Goal: Task Accomplishment & Management: Use online tool/utility

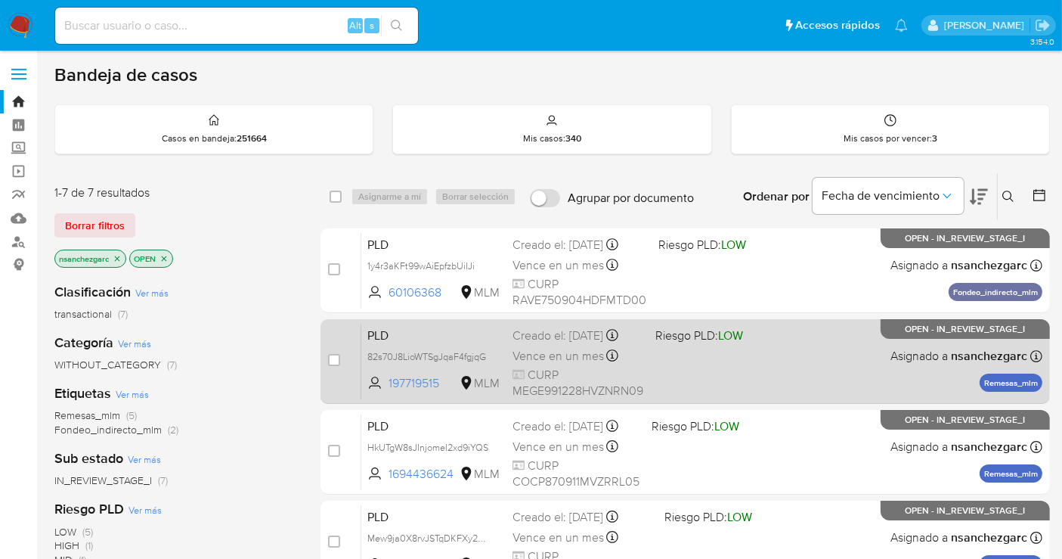
click at [603, 337] on div "Creado el: [DATE] Creado el: [DATE] 02:12:03" at bounding box center [578, 335] width 131 height 17
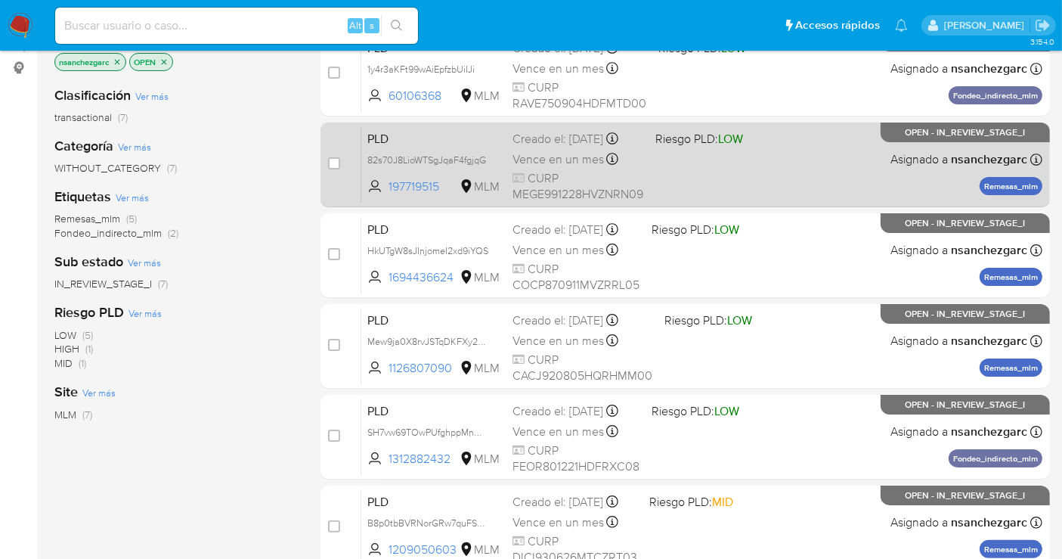
scroll to position [252, 0]
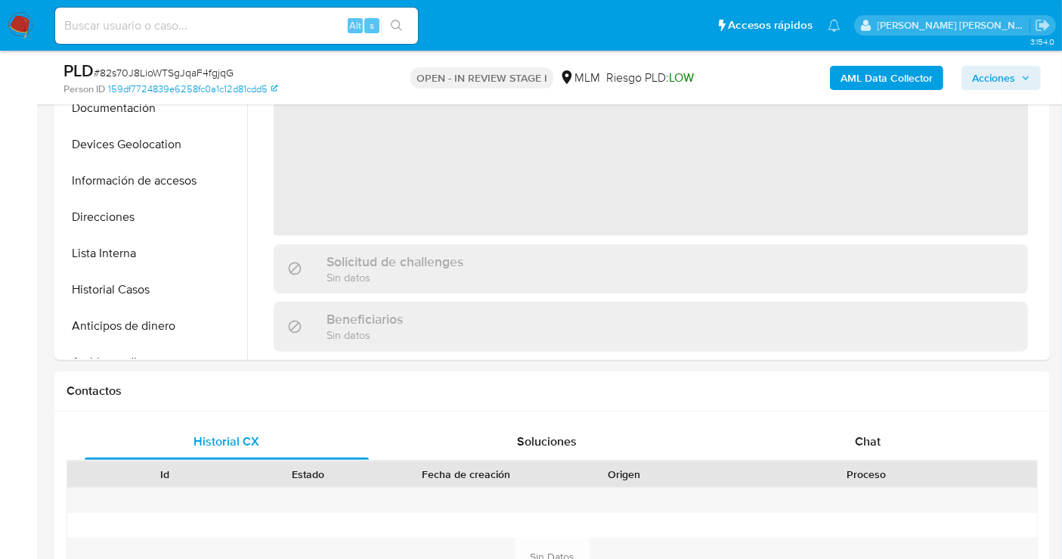
scroll to position [252, 0]
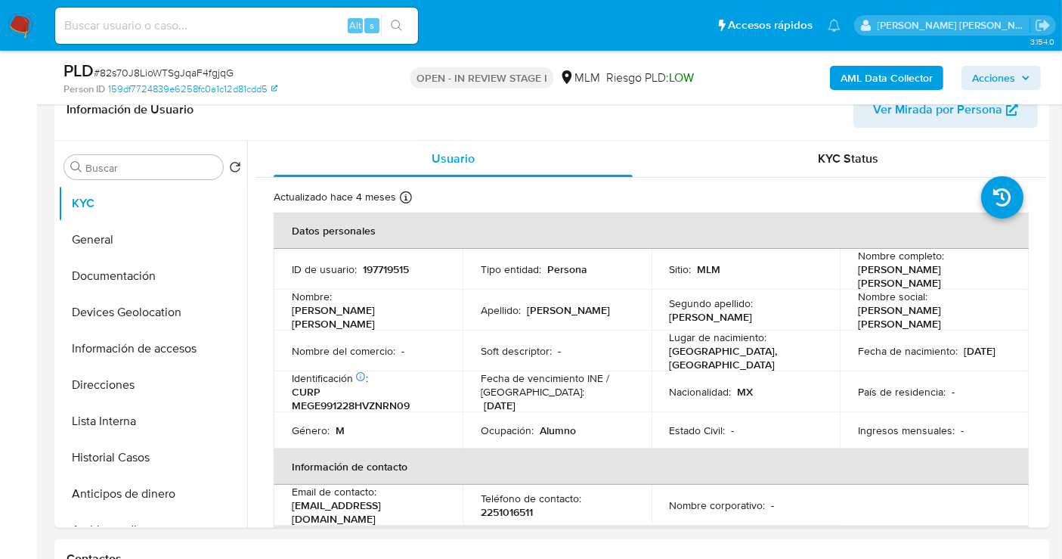
select select "10"
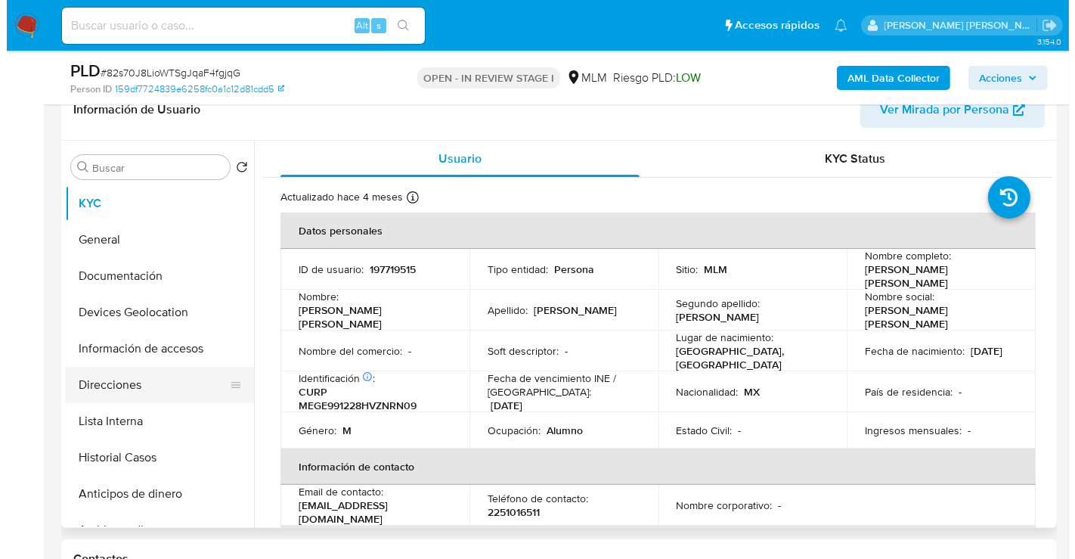
scroll to position [84, 0]
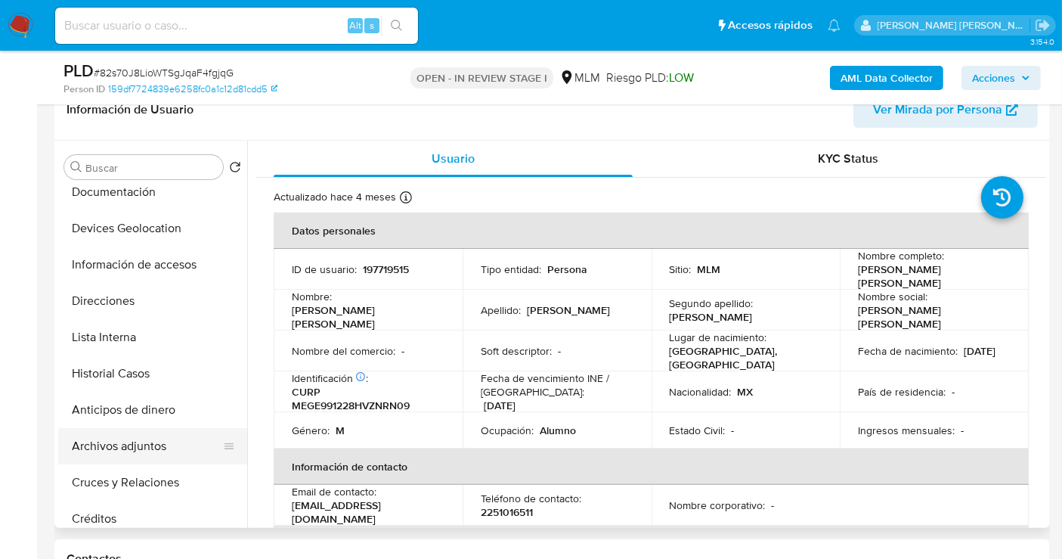
click at [117, 446] on button "Archivos adjuntos" at bounding box center [146, 446] width 177 height 36
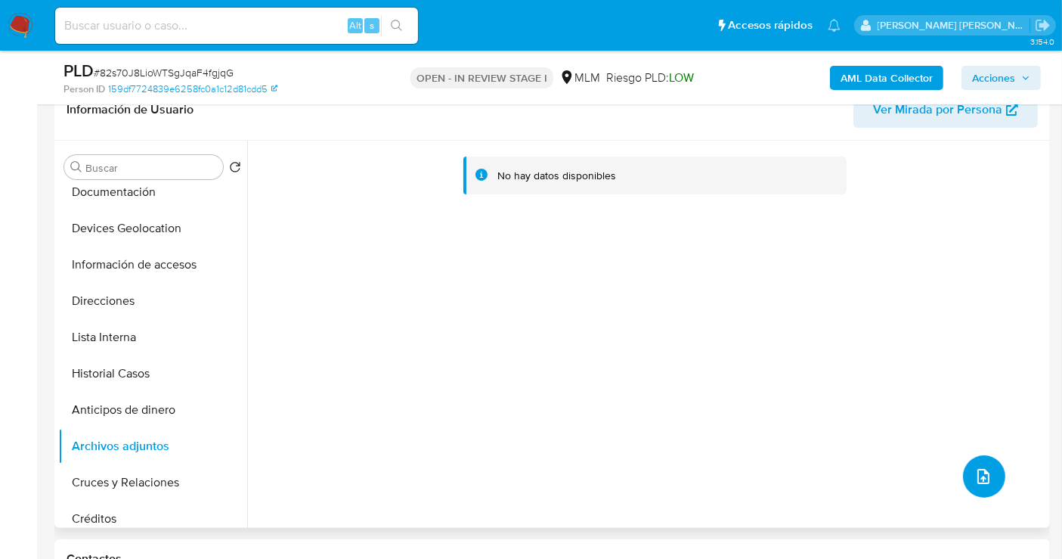
click at [983, 469] on icon "upload-file" at bounding box center [984, 476] width 18 height 18
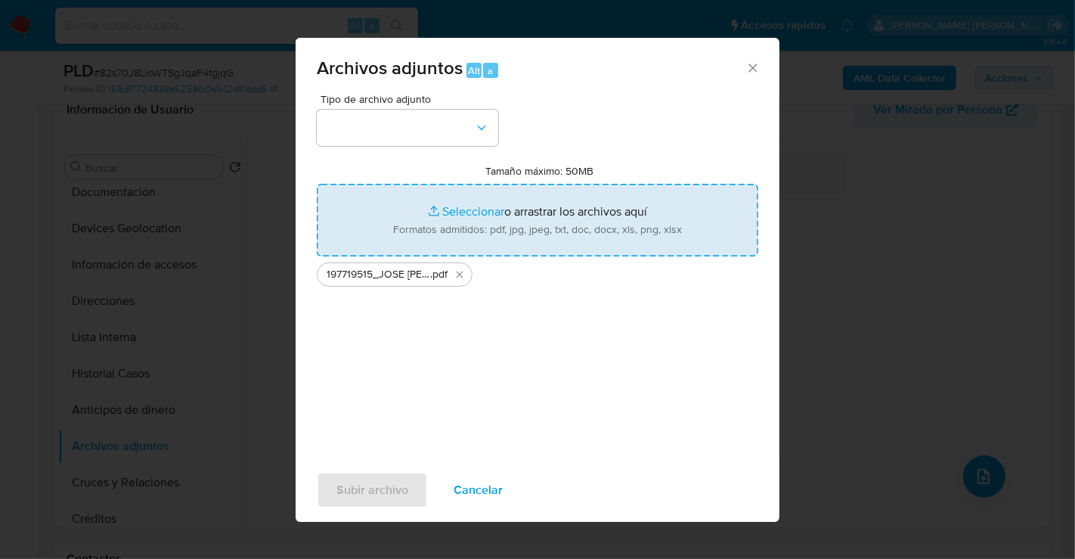
type input "C:\fakepath\197719515_JOSE ENRIQUE MENDEZ GRIJALVA_JUL25.xlsx"
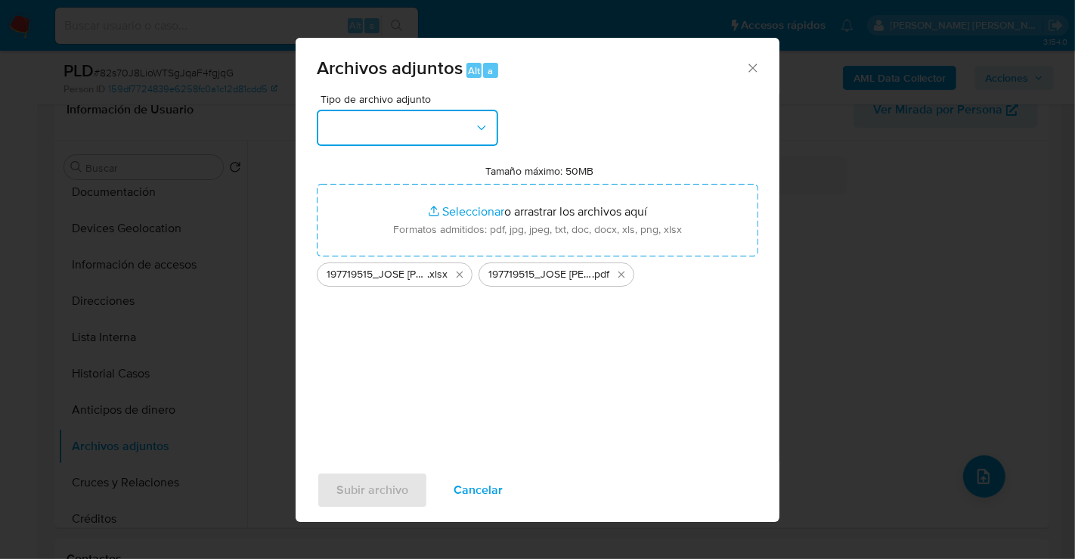
click at [423, 132] on button "button" at bounding box center [407, 128] width 181 height 36
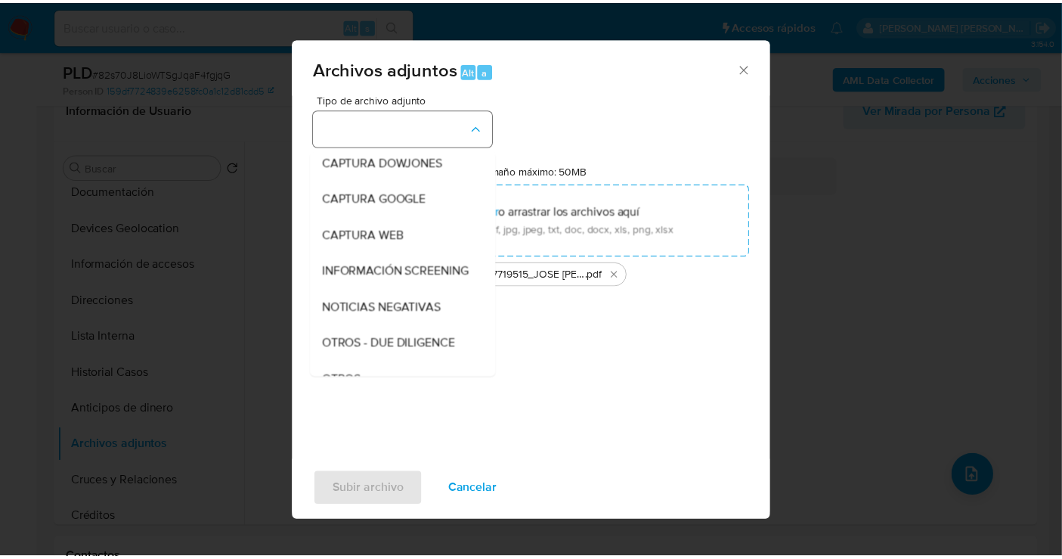
scroll to position [78, 0]
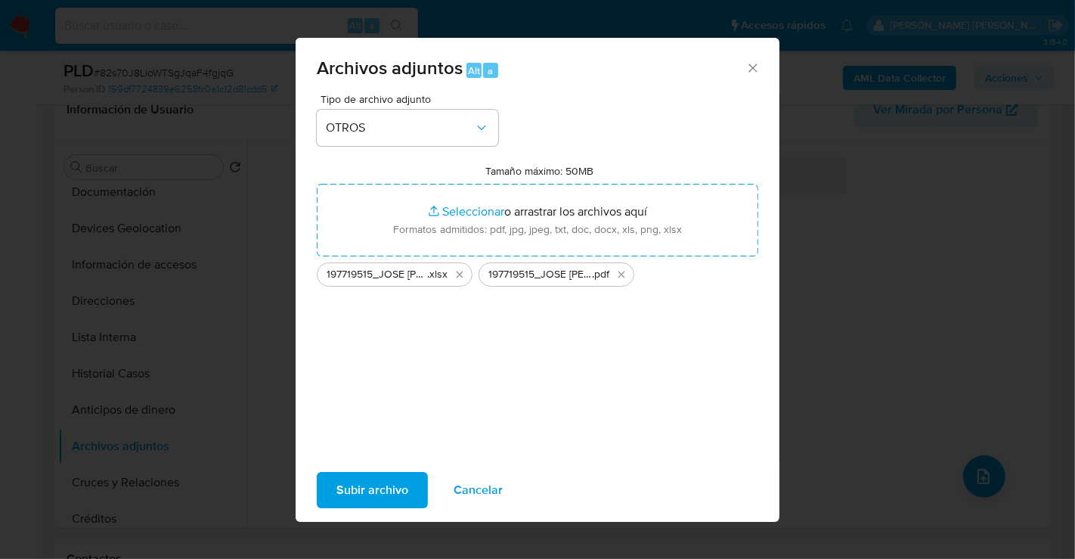
click at [382, 497] on span "Subir archivo" at bounding box center [372, 489] width 72 height 33
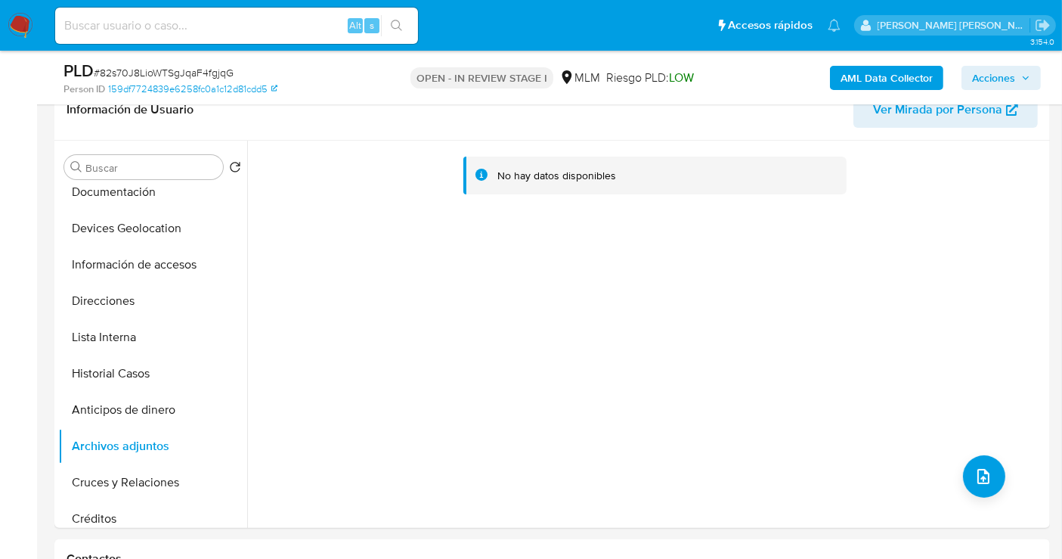
click at [996, 76] on span "Acciones" at bounding box center [993, 78] width 43 height 24
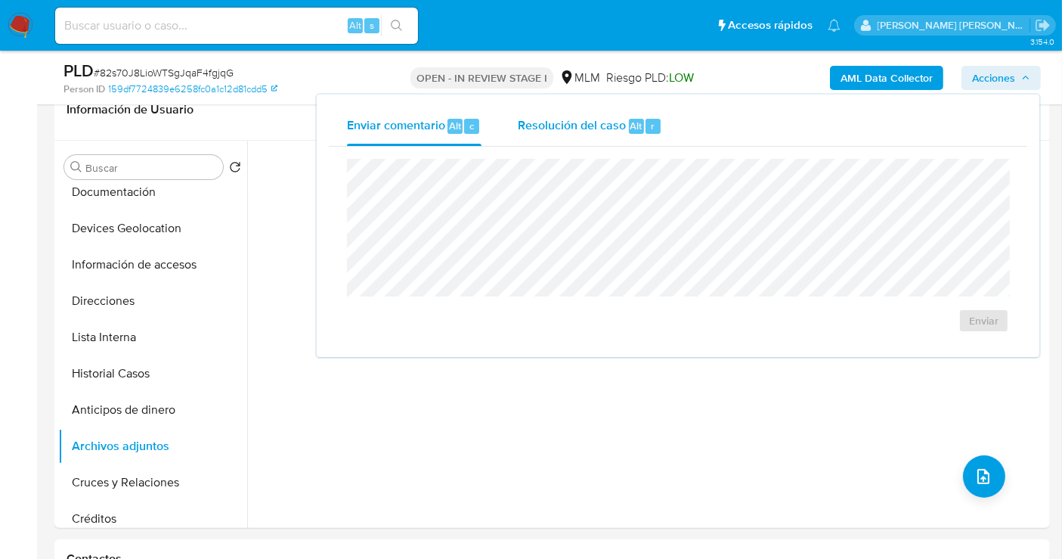
click at [580, 126] on span "Resolución del caso" at bounding box center [572, 124] width 108 height 17
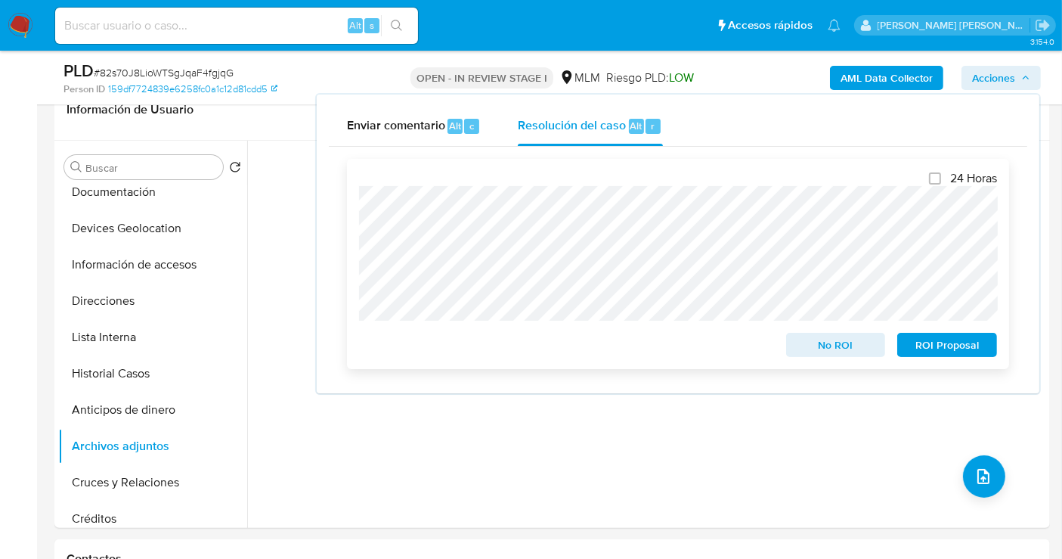
scroll to position [0, 0]
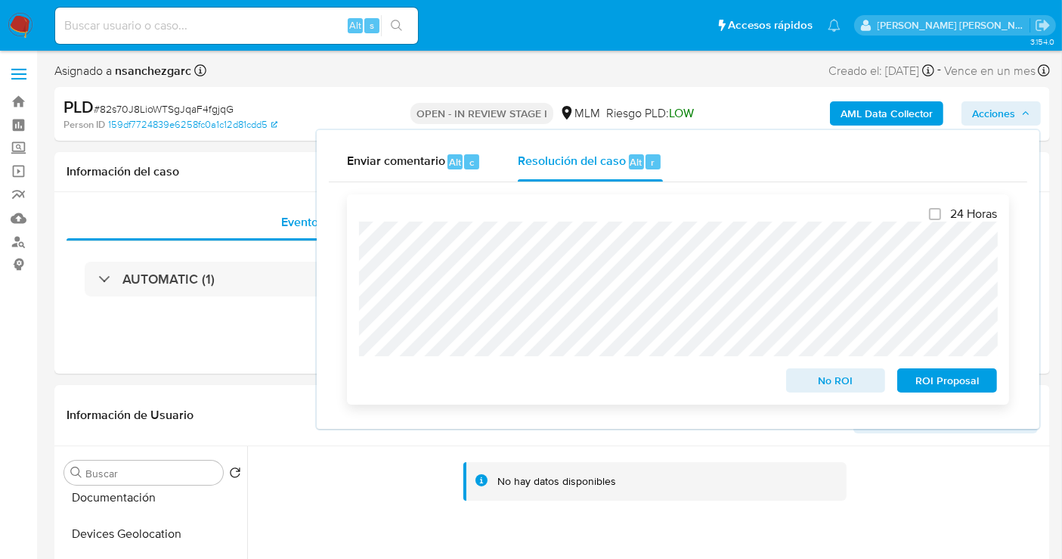
click at [813, 386] on span "No ROI" at bounding box center [836, 380] width 79 height 21
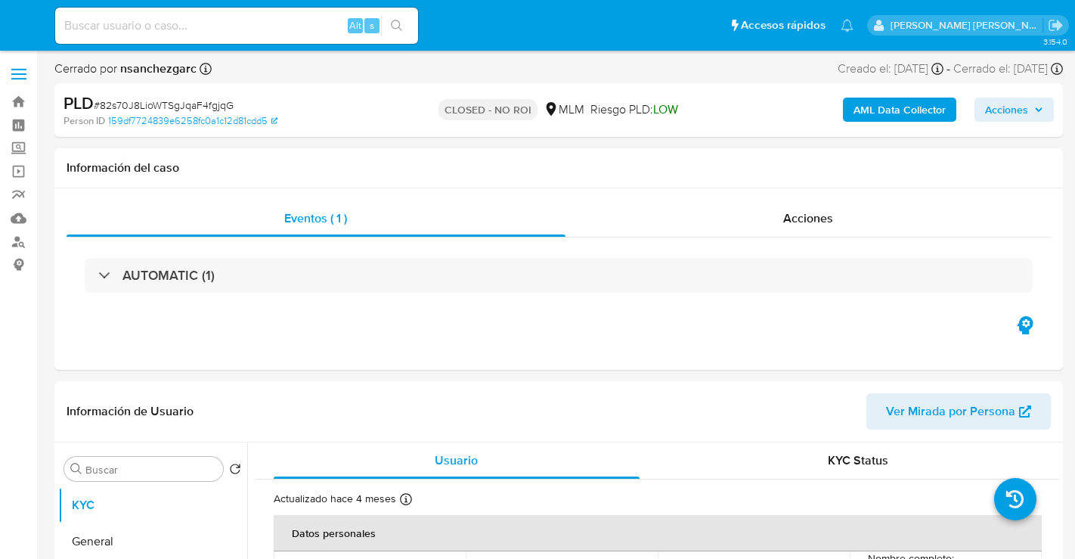
select select "10"
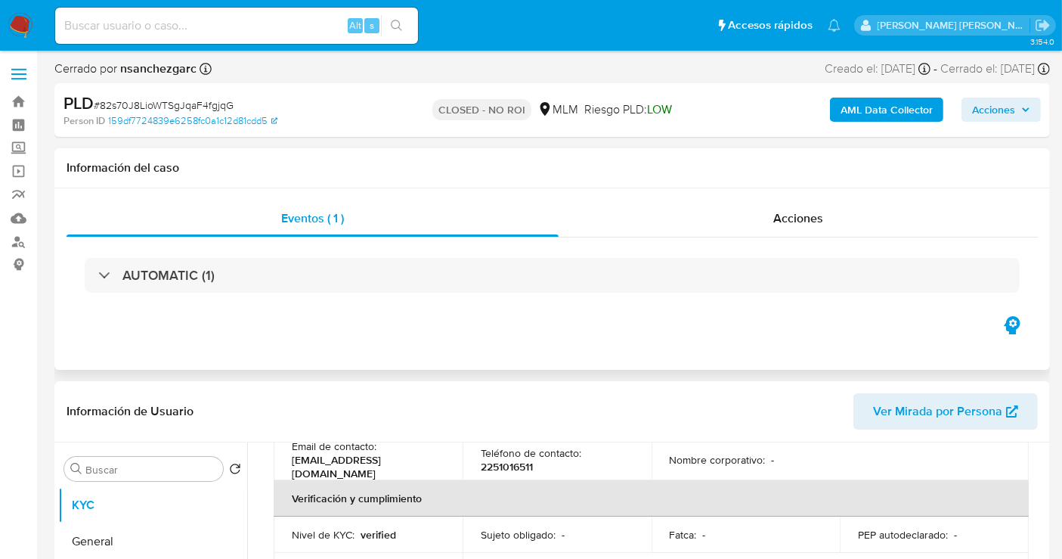
scroll to position [420, 0]
